Goal: Transaction & Acquisition: Book appointment/travel/reservation

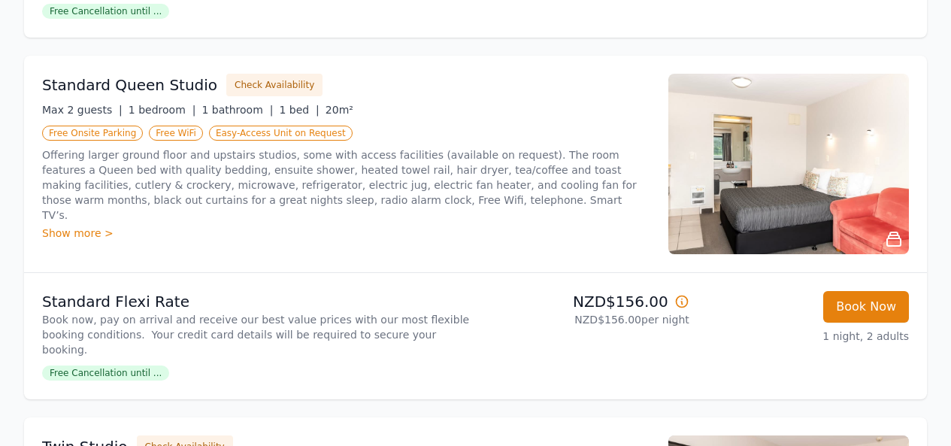
scroll to position [561, 0]
click at [723, 133] on img at bounding box center [788, 164] width 240 height 180
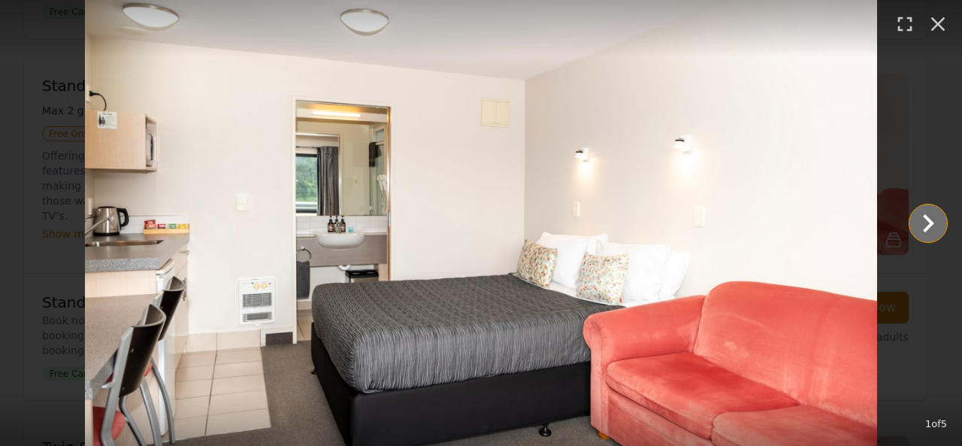
click at [925, 219] on icon "Show slide 2 of 5" at bounding box center [928, 223] width 36 height 36
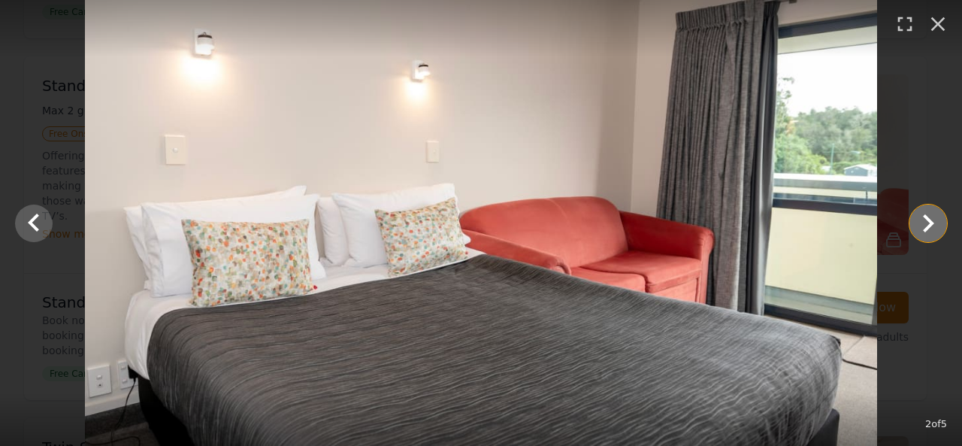
click at [925, 219] on icon "Show slide 3 of 5" at bounding box center [928, 223] width 36 height 36
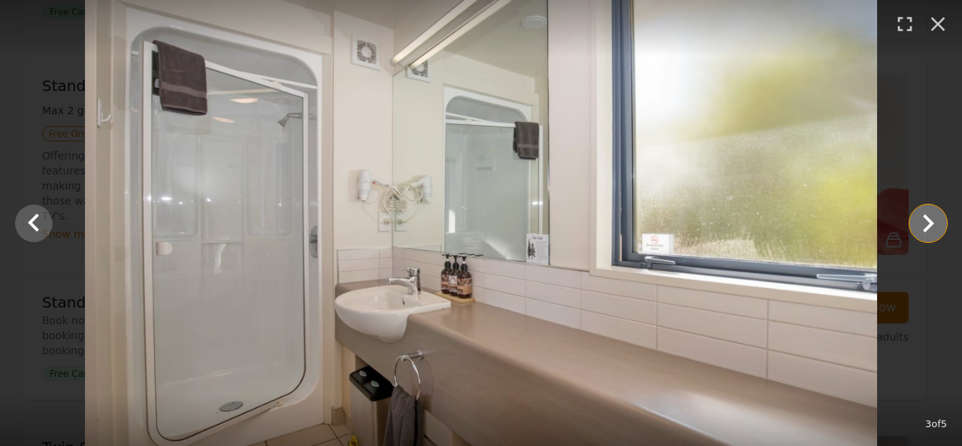
click at [925, 219] on icon "Show slide 4 of 5" at bounding box center [928, 223] width 36 height 36
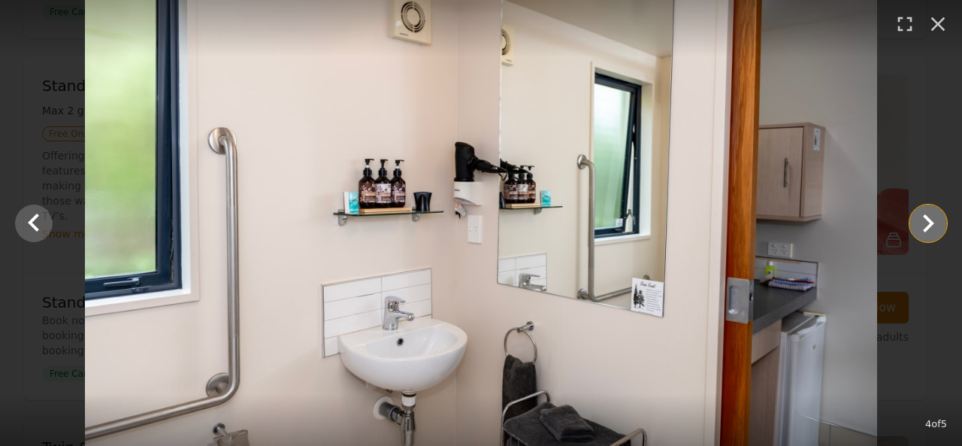
click at [925, 219] on icon "Show slide 5 of 5" at bounding box center [928, 223] width 36 height 36
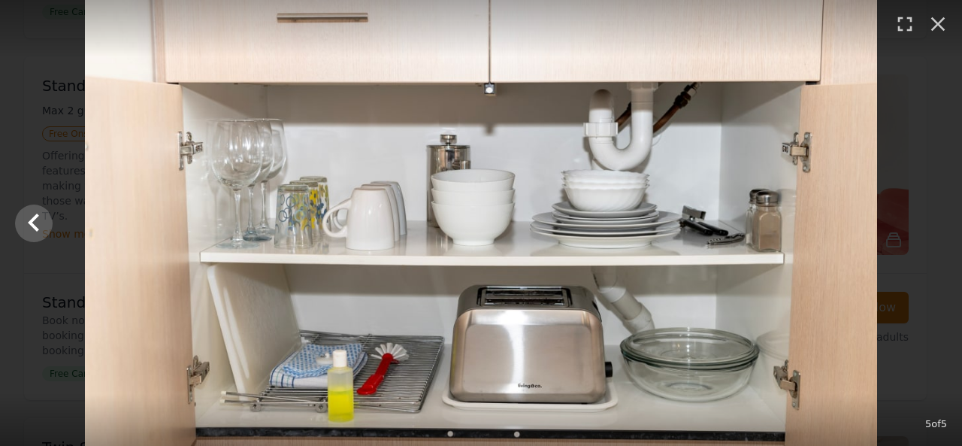
click at [925, 219] on div at bounding box center [481, 223] width 962 height 446
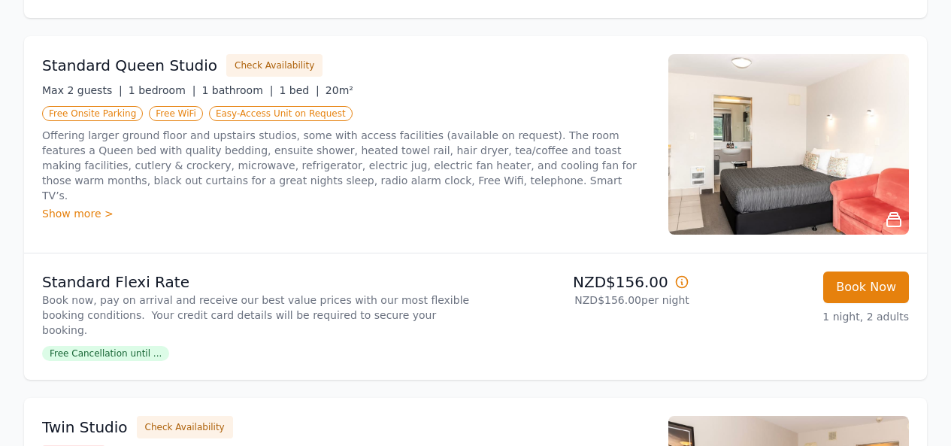
scroll to position [588, 0]
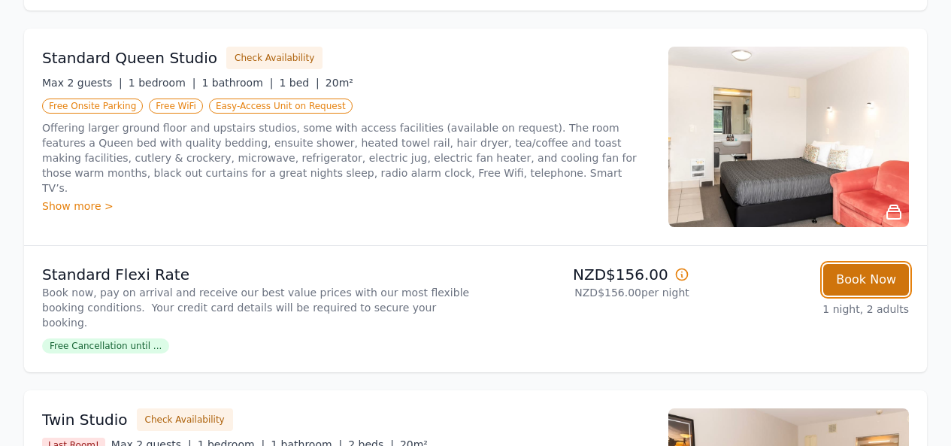
click at [850, 264] on button "Book Now" at bounding box center [866, 280] width 86 height 32
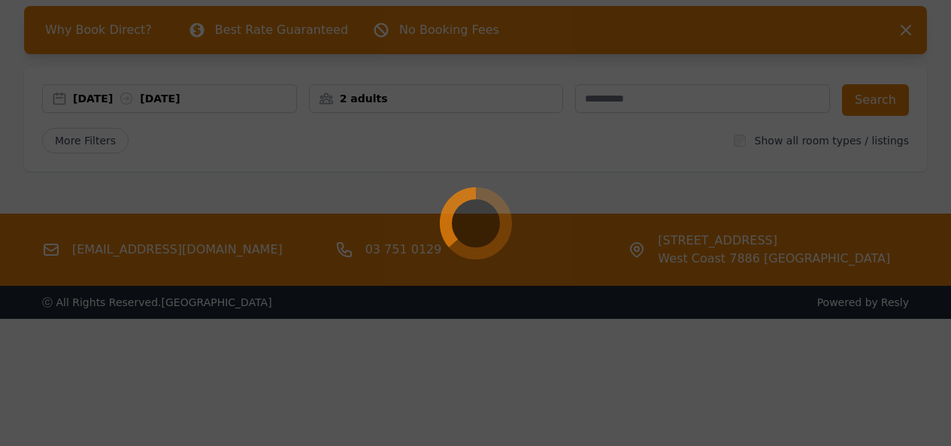
scroll to position [72, 0]
select select "**"
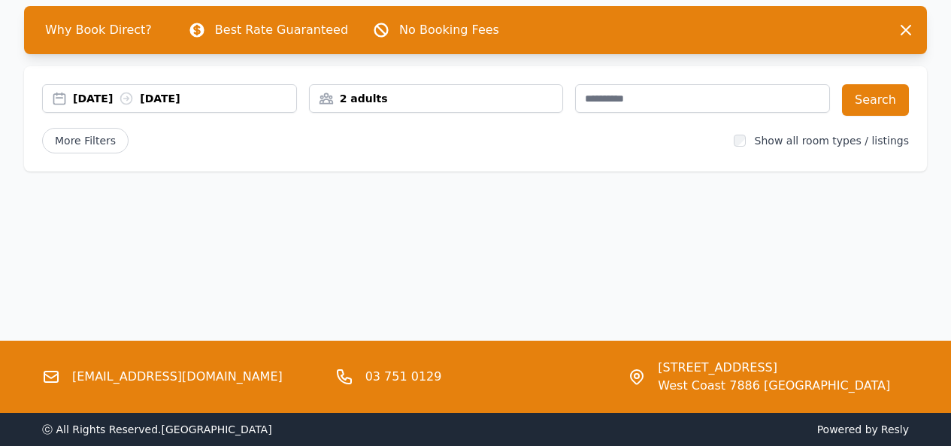
scroll to position [71, 0]
